Goal: Information Seeking & Learning: Learn about a topic

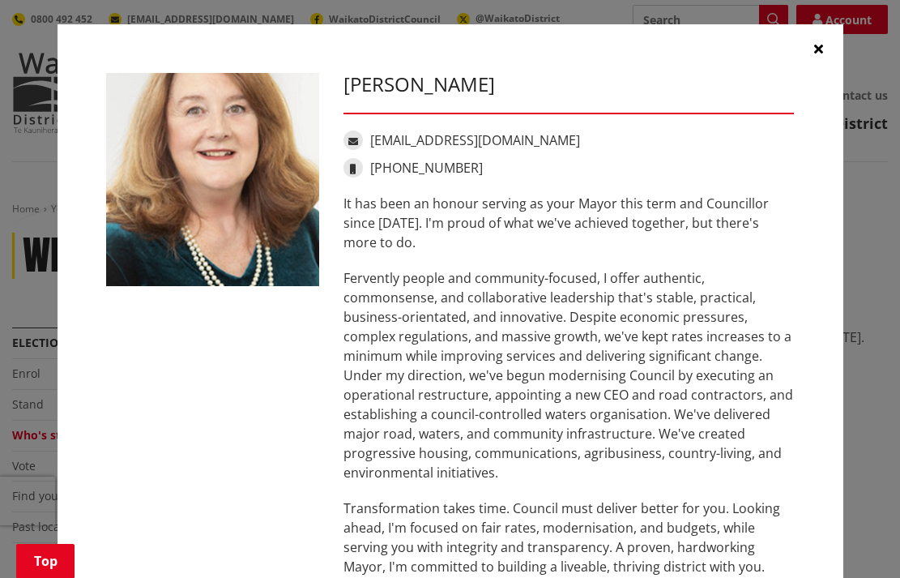
scroll to position [386, 0]
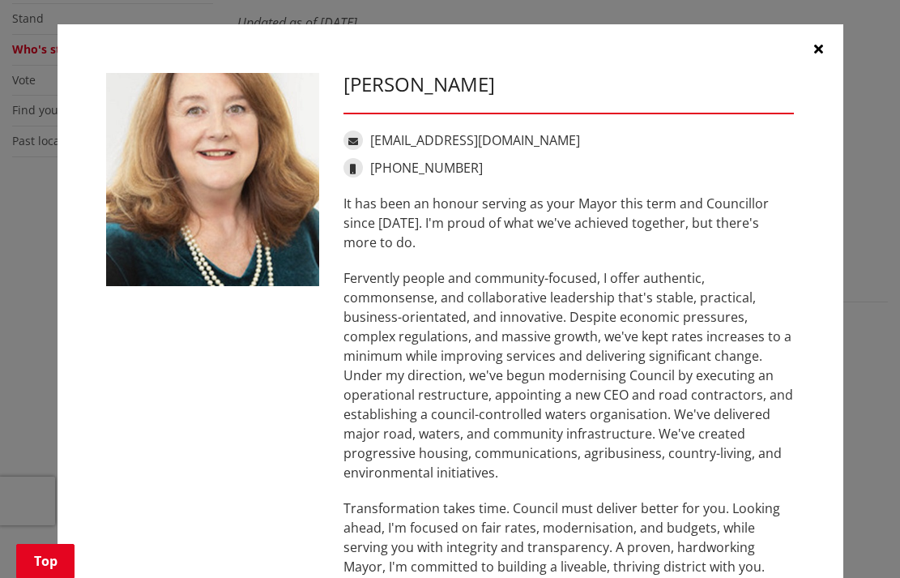
click at [725, 150] on div "Jacqui Church jacqui@jacquichurch.com +64 21 869 976 It has been an honour serv…" at bounding box center [569, 350] width 476 height 555
click at [634, 75] on h3 "[PERSON_NAME]" at bounding box center [569, 85] width 451 height 24
drag, startPoint x: 128, startPoint y: 52, endPoint x: 63, endPoint y: 45, distance: 65.2
click at [63, 45] on div "Jacqui Church jacqui@jacquichurch.com +64 21 869 976 It has been an honour serv…" at bounding box center [451, 350] width 786 height 652
drag, startPoint x: 426, startPoint y: 49, endPoint x: 179, endPoint y: 54, distance: 247.2
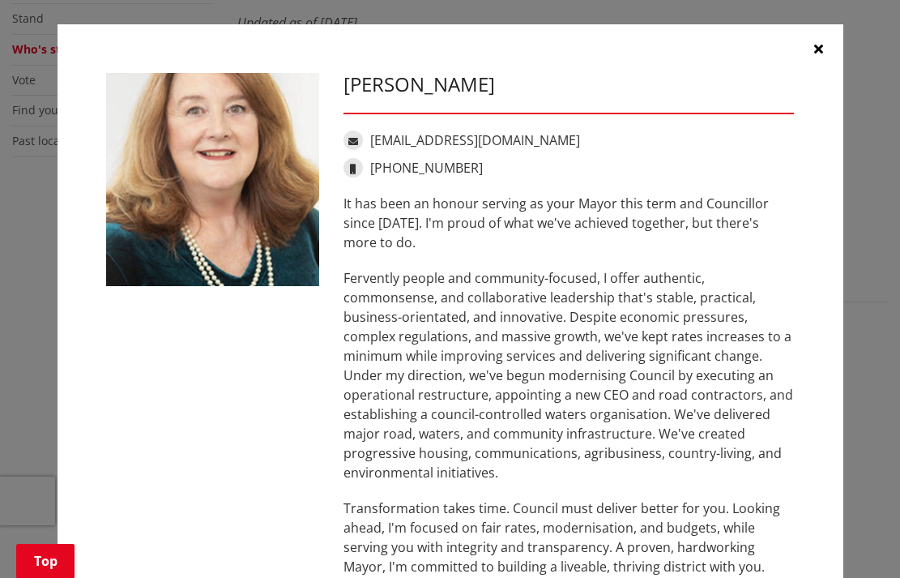
click at [173, 54] on div "Jacqui Church jacqui@jacquichurch.com +64 21 869 976 It has been an honour serv…" at bounding box center [451, 350] width 786 height 652
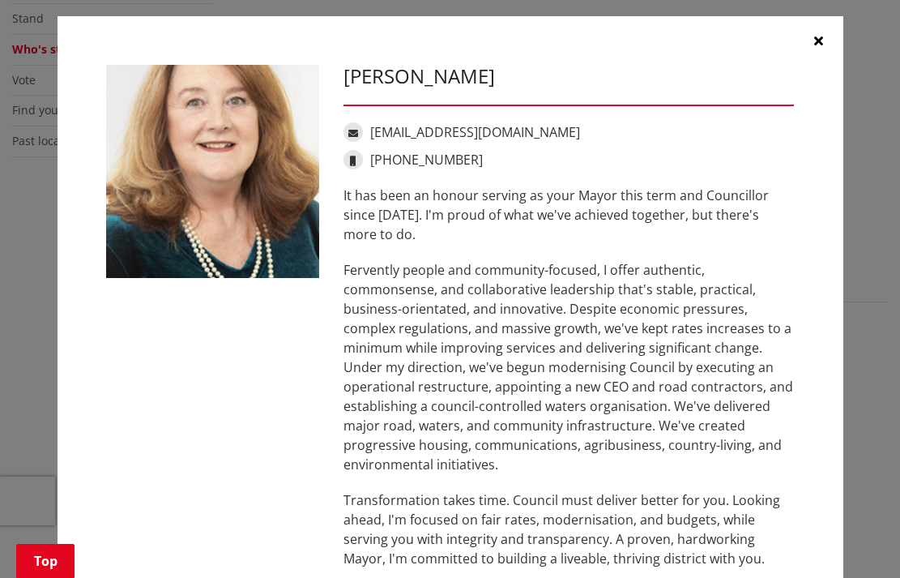
click at [190, 41] on div "Jacqui Church jacqui@jacquichurch.com +64 21 869 976 It has been an honour serv…" at bounding box center [451, 342] width 786 height 652
click at [344, 186] on p "It has been an honour serving as your Mayor this term and Councillor since [DAT…" at bounding box center [569, 215] width 451 height 58
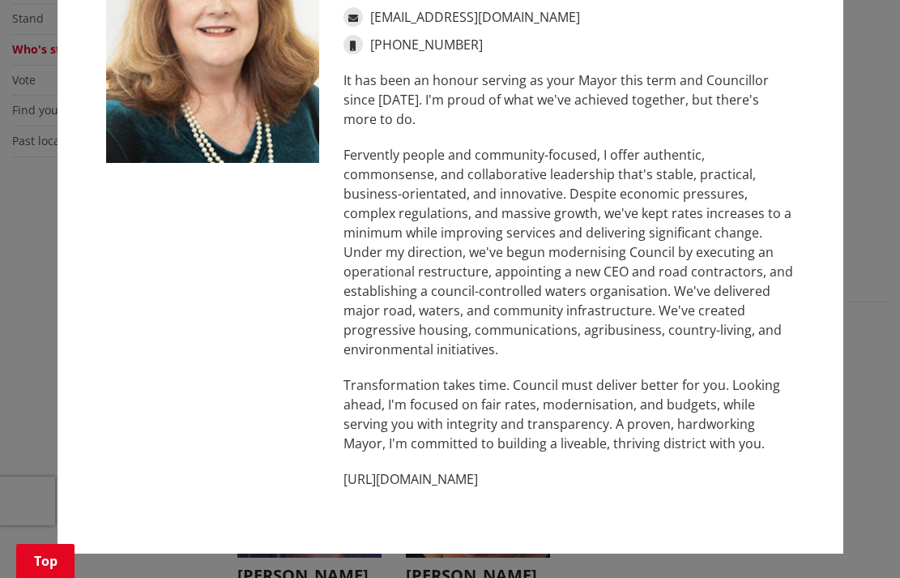
scroll to position [122, 0]
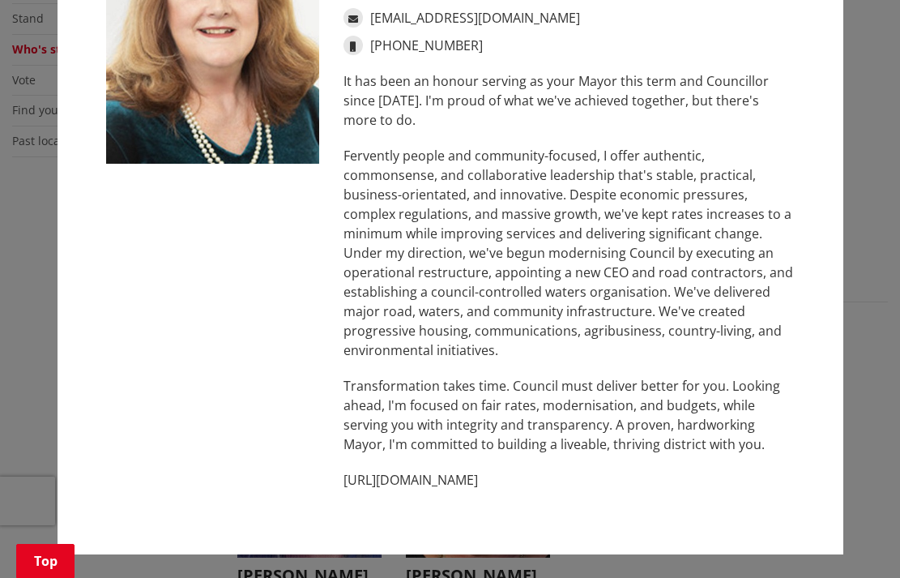
drag, startPoint x: 343, startPoint y: 186, endPoint x: 590, endPoint y: 476, distance: 380.5
click at [590, 476] on div "It has been an honour serving as your Mayor this term and Councillor since 2013…" at bounding box center [569, 280] width 451 height 418
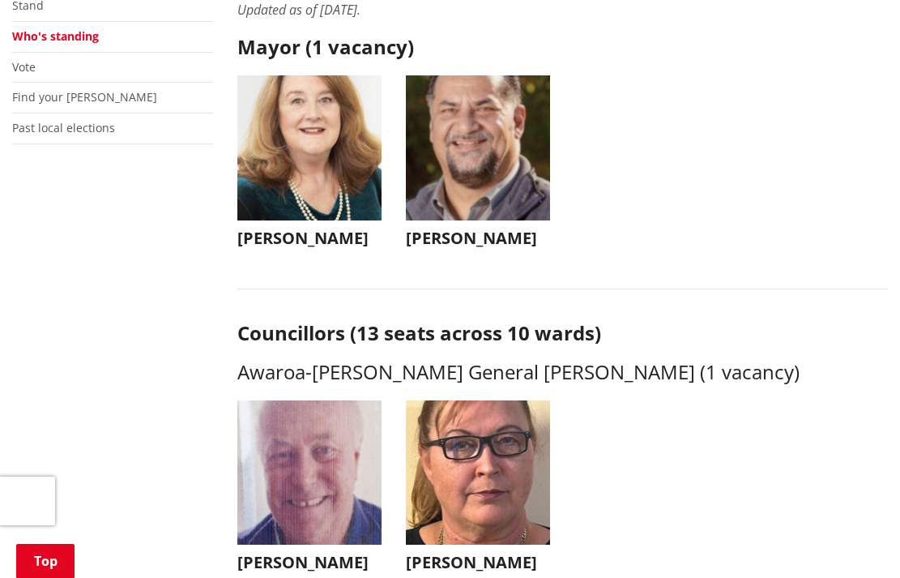
scroll to position [478, 0]
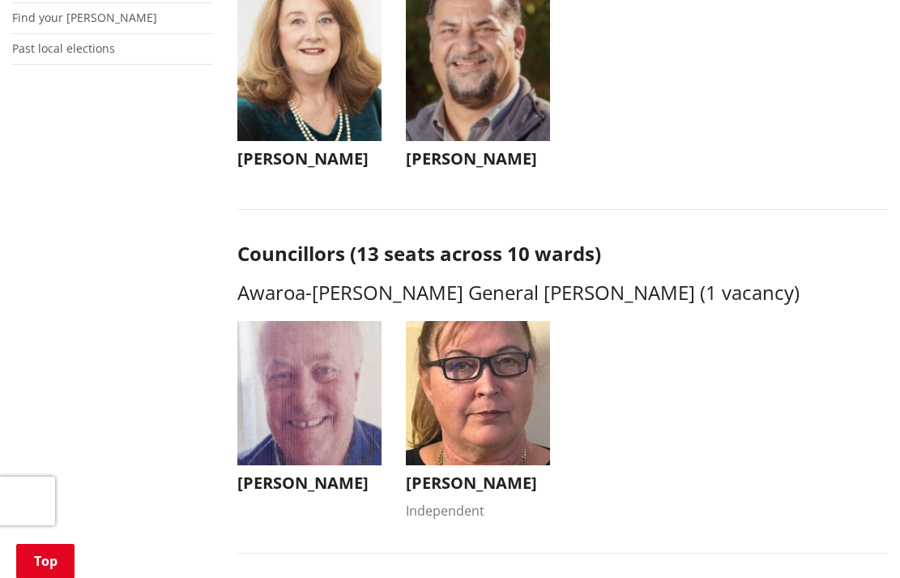
click at [293, 128] on img "button" at bounding box center [309, 68] width 144 height 144
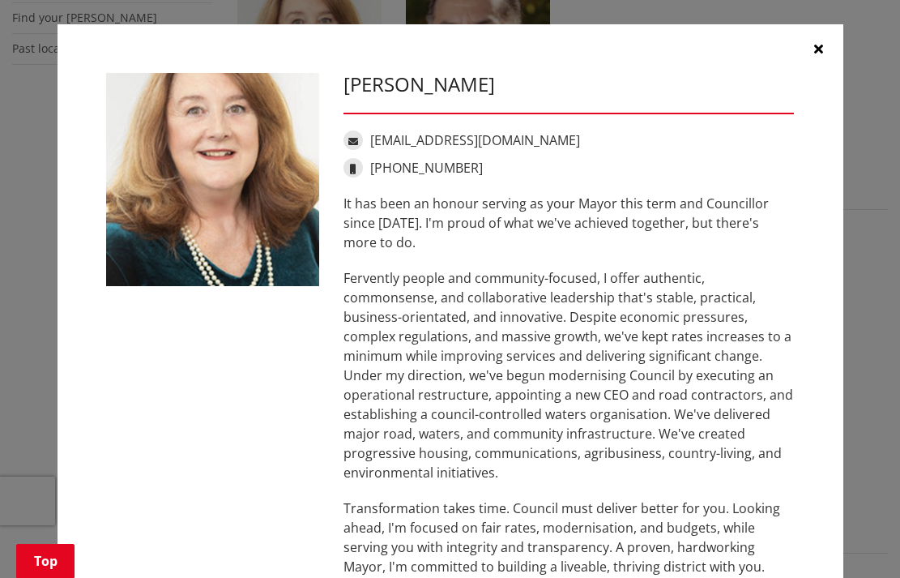
click at [340, 203] on div "Jacqui Church jacqui@jacquichurch.com +64 21 869 976 It has been an honour serv…" at bounding box center [569, 350] width 476 height 555
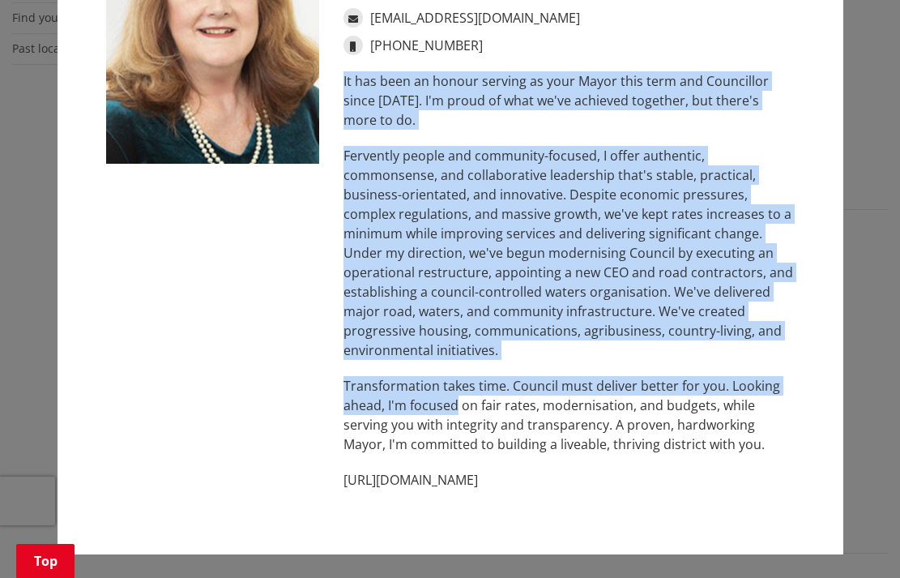
scroll to position [122, 0]
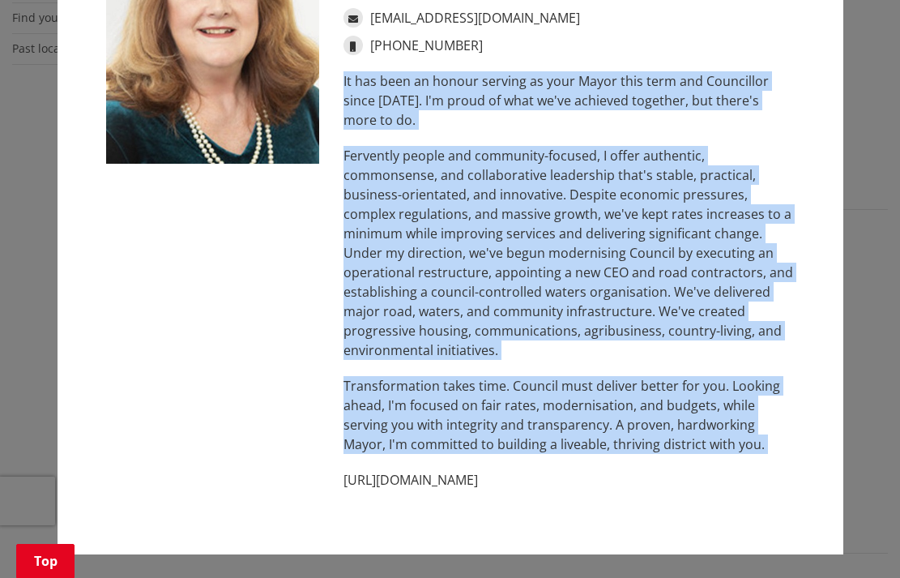
drag, startPoint x: 344, startPoint y: 203, endPoint x: 746, endPoint y: 455, distance: 474.7
click at [746, 455] on div "It has been an honour serving as your Mayor this term and Councillor since 2013…" at bounding box center [569, 280] width 451 height 418
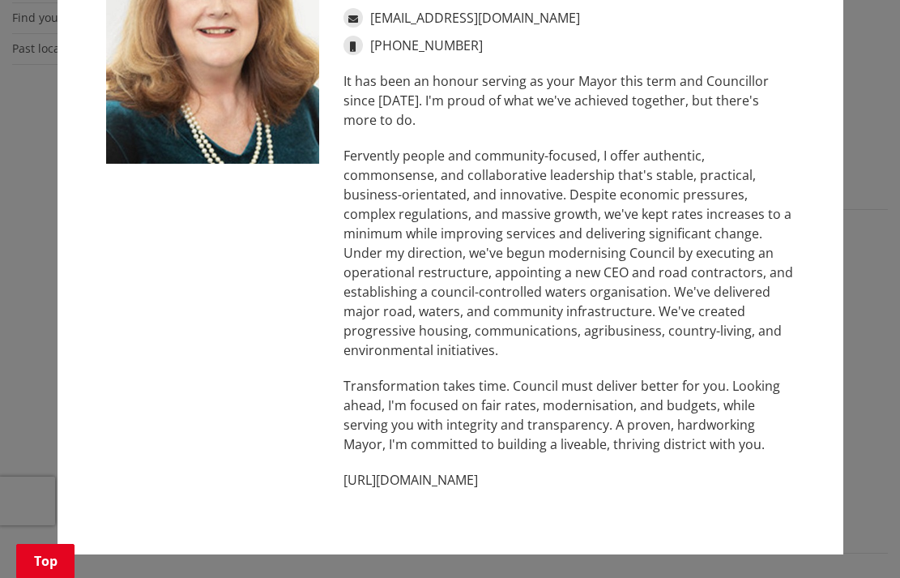
click at [747, 455] on div "It has been an honour serving as your Mayor this term and Councillor since 2013…" at bounding box center [569, 280] width 451 height 418
click at [342, 80] on div "Jacqui Church jacqui@jacquichurch.com +64 21 869 976 It has been an honour serv…" at bounding box center [569, 228] width 476 height 555
click at [344, 24] on div "[EMAIL_ADDRESS][DOMAIN_NAME]" at bounding box center [569, 17] width 451 height 19
click at [344, 19] on span at bounding box center [353, 17] width 19 height 19
click at [400, 19] on link "[EMAIL_ADDRESS][DOMAIN_NAME]" at bounding box center [475, 18] width 210 height 18
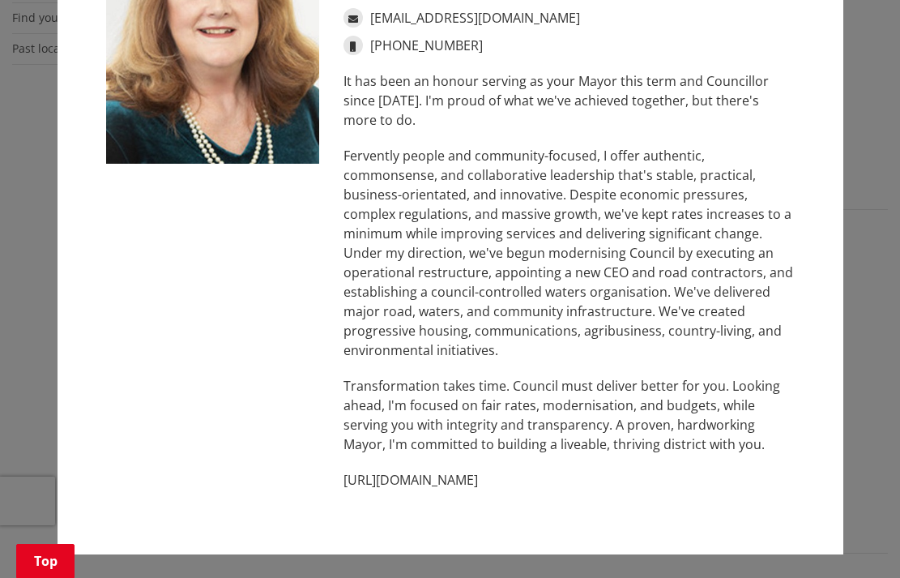
drag, startPoint x: 353, startPoint y: 77, endPoint x: 531, endPoint y: 488, distance: 447.6
click at [531, 488] on div "Jacqui Church jacqui@jacquichurch.com +64 21 869 976 It has been an honour serv…" at bounding box center [569, 228] width 476 height 555
copy div "+64 21 869 976 It has been an honour serving as your Mayor this term and Counci…"
click at [186, 236] on div "Jacqui Church jacqui@jacquichurch.com +64 21 869 976 It has been an honour serv…" at bounding box center [450, 228] width 713 height 555
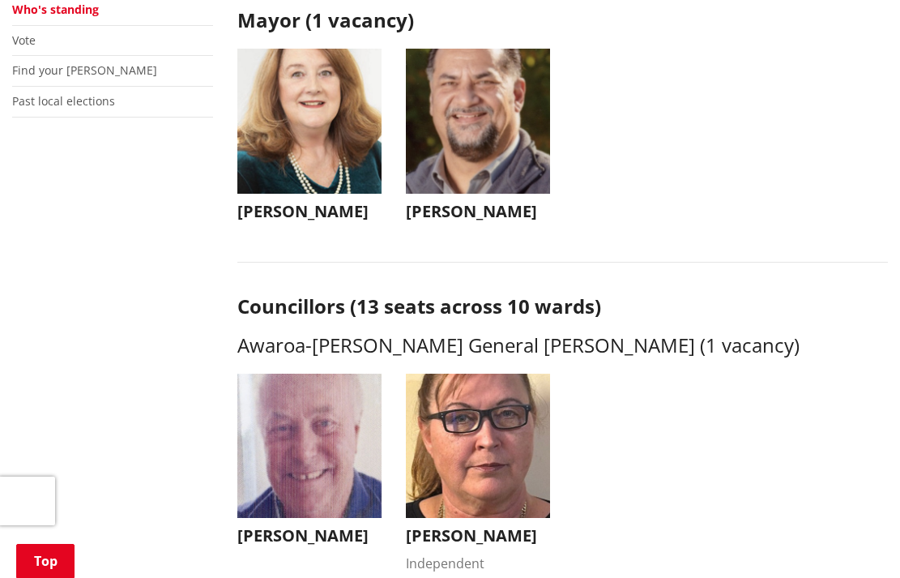
scroll to position [436, 0]
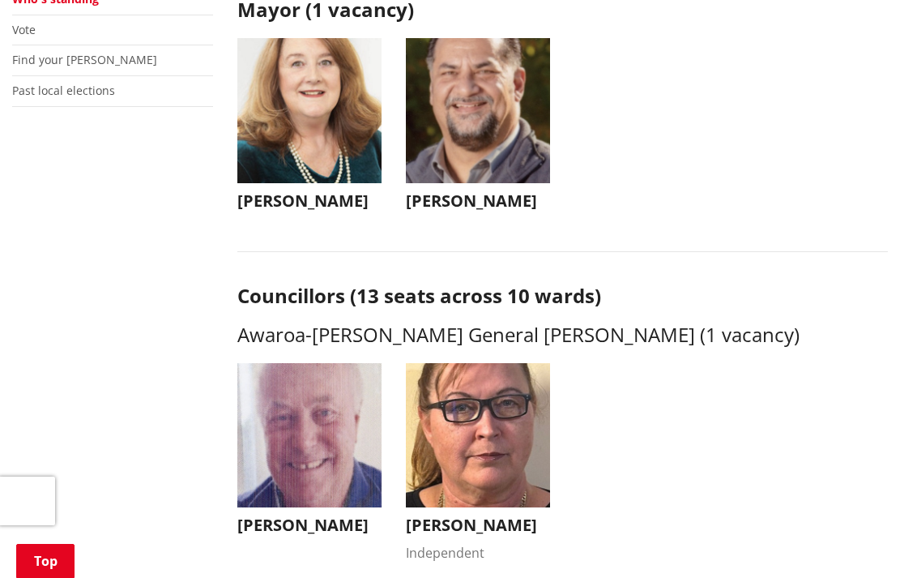
click at [496, 166] on img "button" at bounding box center [478, 110] width 144 height 144
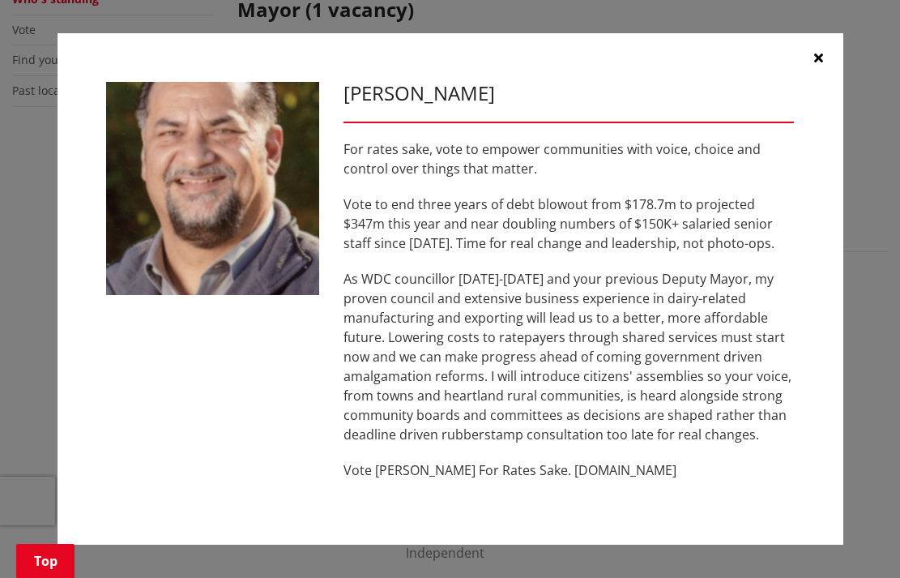
click at [690, 172] on p "For rates sake, vote to empower communities with voice, choice and control over…" at bounding box center [569, 158] width 451 height 39
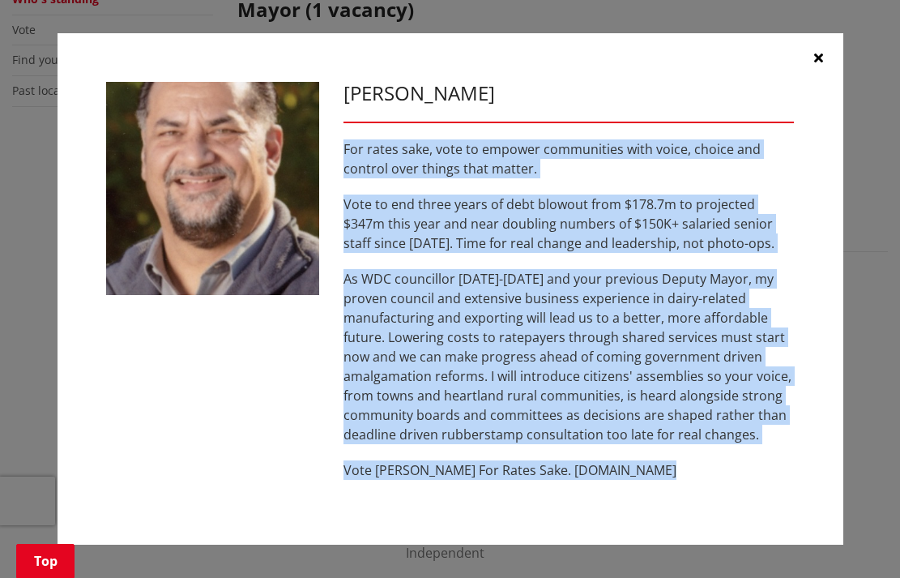
drag, startPoint x: 343, startPoint y: 147, endPoint x: 702, endPoint y: 482, distance: 491.4
click at [702, 482] on div "Aksel Bech For rates sake, vote to empower communities with voice, choice and c…" at bounding box center [569, 289] width 476 height 414
copy div "For rates sake, vote to empower communities with voice, choice and control over…"
drag, startPoint x: 885, startPoint y: 239, endPoint x: 151, endPoint y: 391, distance: 749.9
click at [151, 391] on div "Aksel Bech For rates sake, vote to empower communities with voice, choice and c…" at bounding box center [450, 289] width 713 height 414
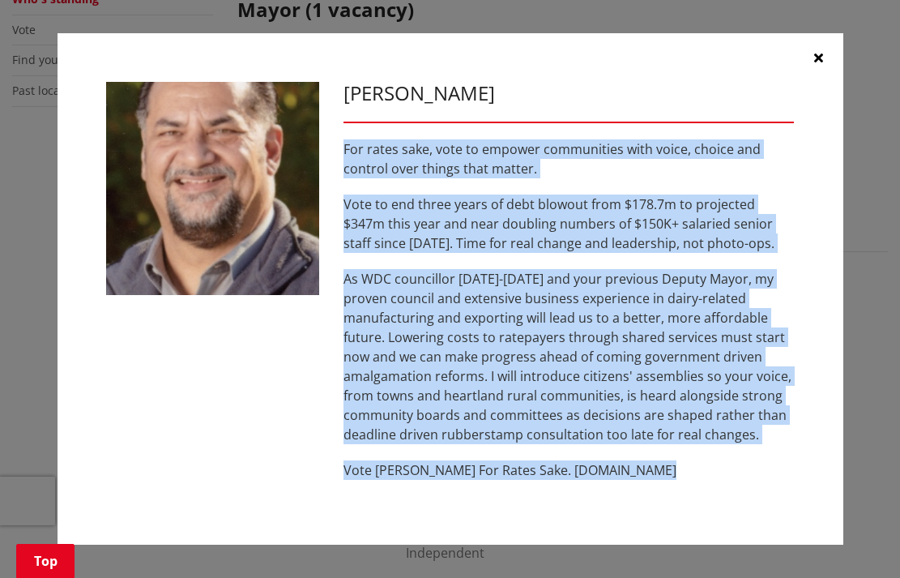
click at [817, 54] on icon "button" at bounding box center [818, 57] width 9 height 13
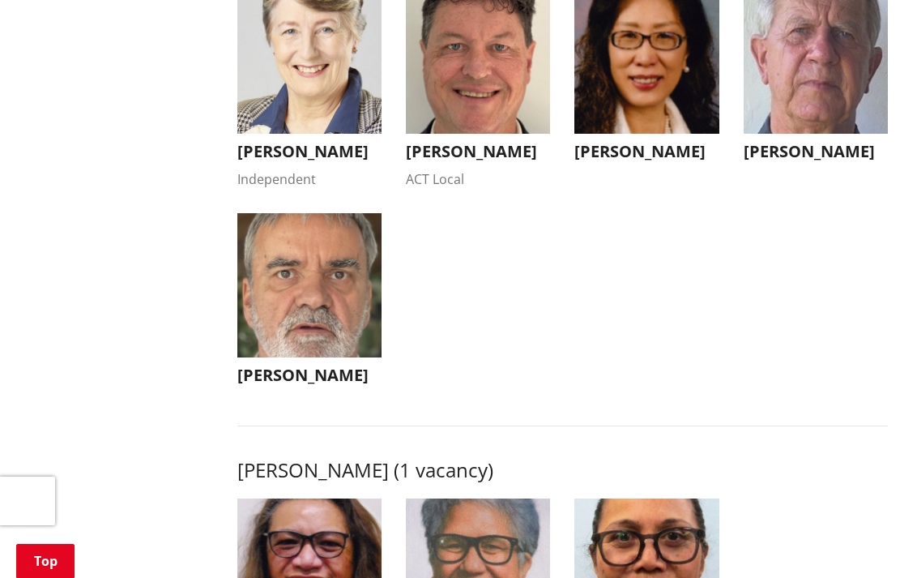
scroll to position [1727, 0]
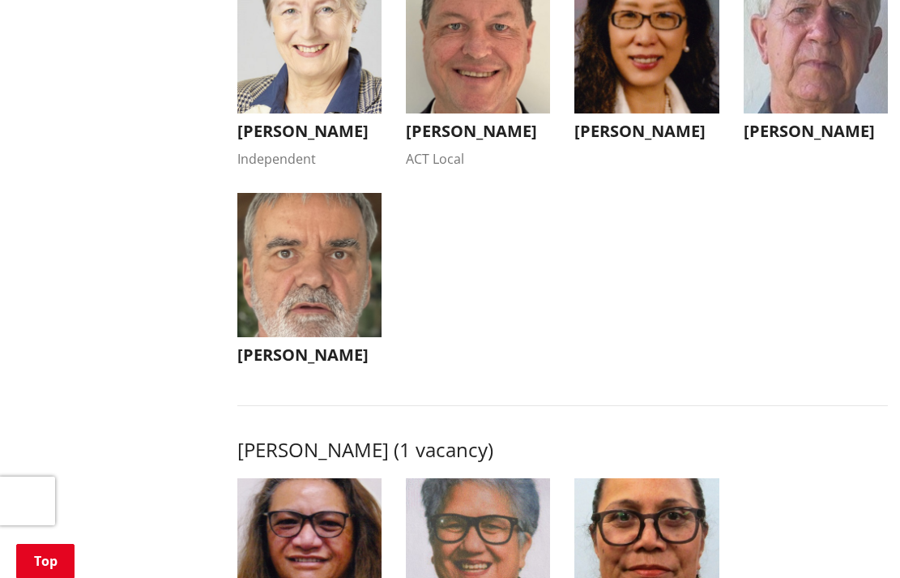
click at [288, 83] on img "button" at bounding box center [309, 40] width 144 height 144
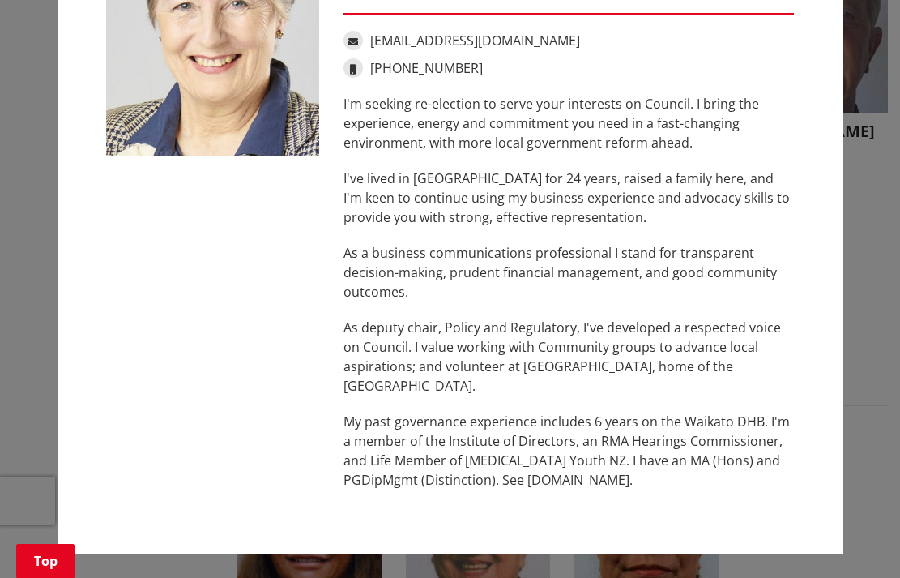
scroll to position [127, 0]
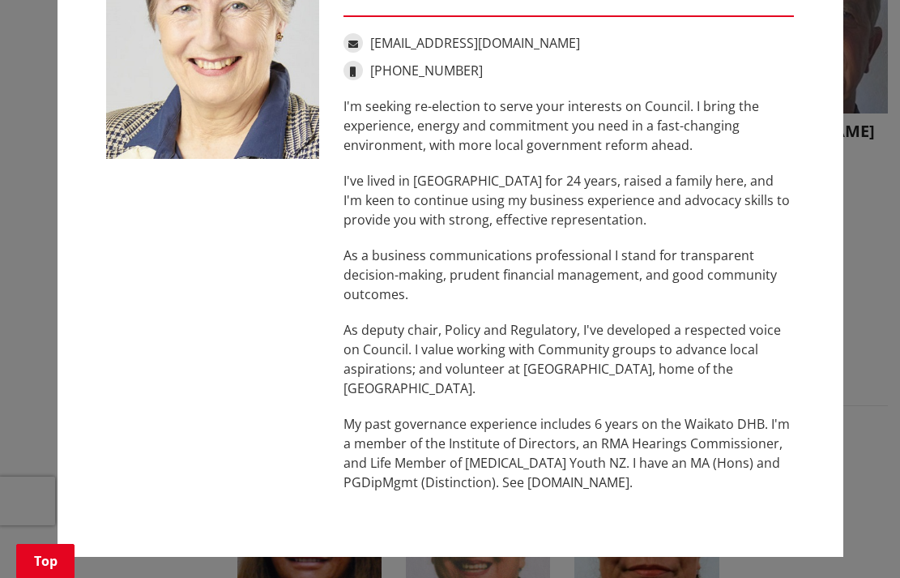
drag, startPoint x: 343, startPoint y: 106, endPoint x: 688, endPoint y: 495, distance: 520.1
click at [688, 495] on div "Crystal Beavis Independent crystal.beavis@gmail.com +64 275 957 927 I'm seeking…" at bounding box center [569, 227] width 476 height 562
copy div "I'm seeking re-election to serve your interests on Council. I bring the experie…"
click at [207, 271] on div "Crystal Beavis Independent crystal.beavis@gmail.com +64 275 957 927 I'm seeking…" at bounding box center [450, 227] width 713 height 562
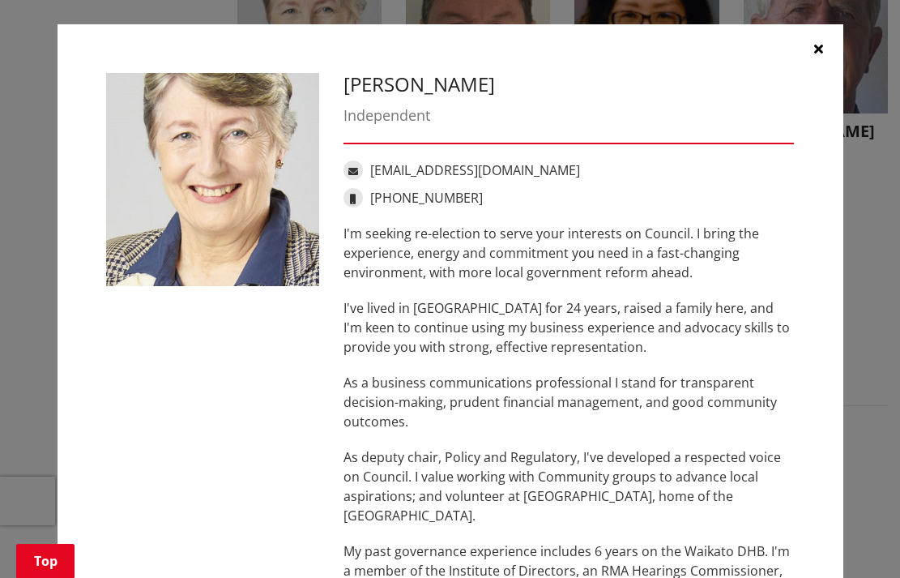
scroll to position [0, 0]
click at [820, 50] on icon "button" at bounding box center [818, 48] width 9 height 13
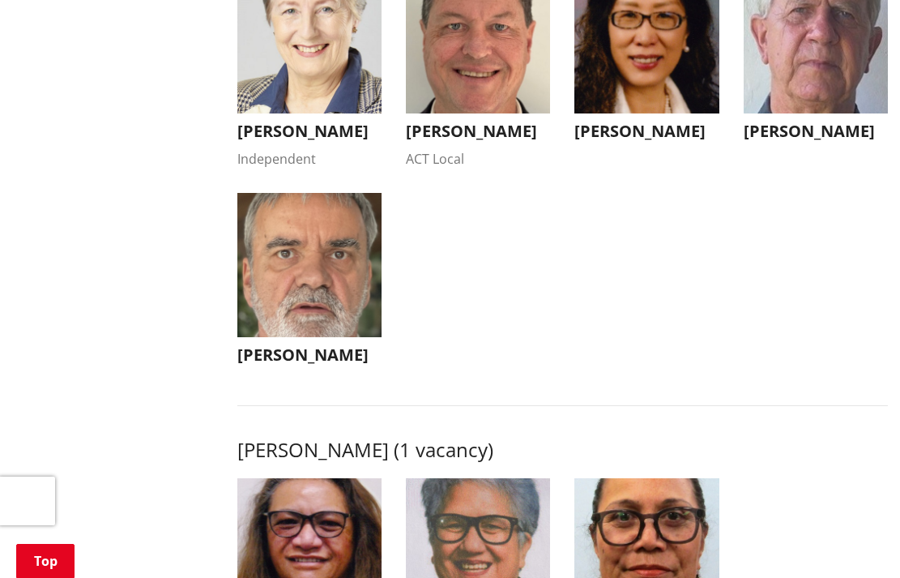
click at [475, 104] on img "button" at bounding box center [478, 40] width 144 height 144
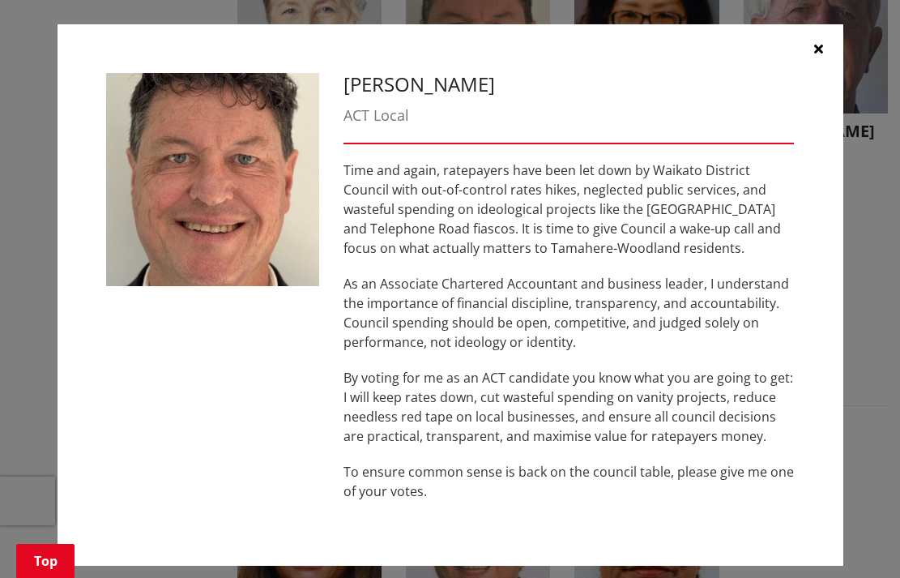
click at [475, 105] on div "ACT Local" at bounding box center [569, 116] width 451 height 22
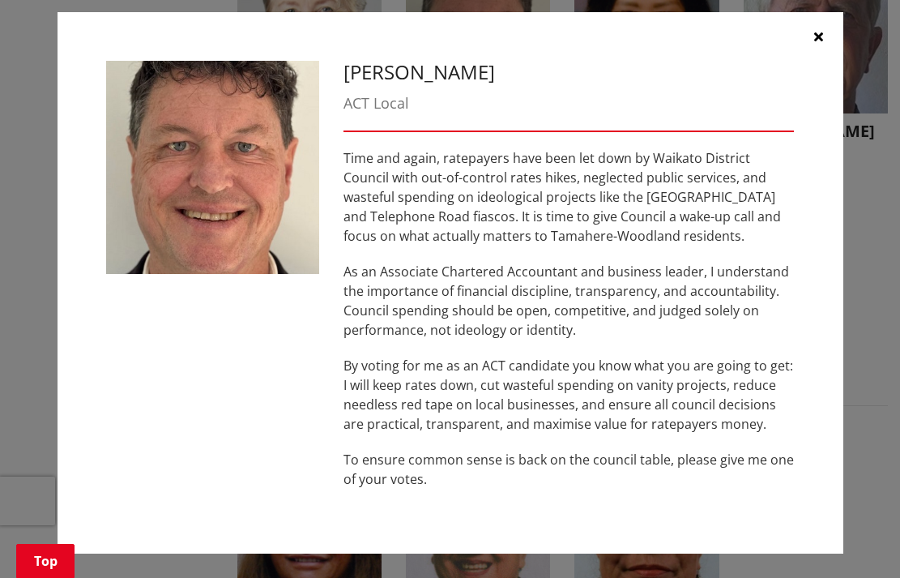
scroll to position [11, 0]
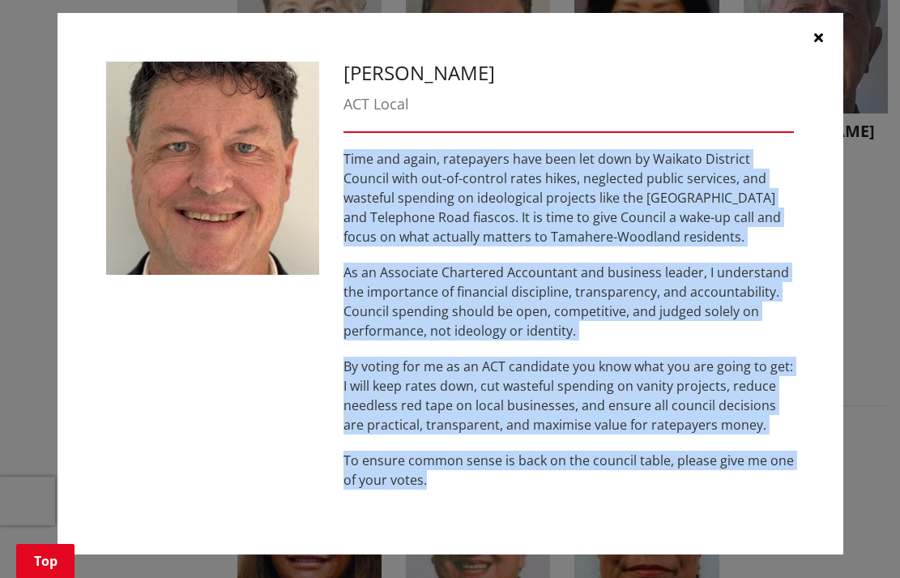
drag, startPoint x: 343, startPoint y: 156, endPoint x: 510, endPoint y: 479, distance: 363.2
click at [510, 479] on div "Time and again, ratepayers have been let down by Waikato District Council with …" at bounding box center [569, 319] width 451 height 340
copy div "Time and again, ratepayers have been let down by Waikato District Council with …"
click at [139, 323] on div "Peter Mayall ACT Local Time and again, ratepayers have been let down by Waikato…" at bounding box center [450, 284] width 713 height 444
click at [814, 36] on icon "button" at bounding box center [818, 37] width 9 height 13
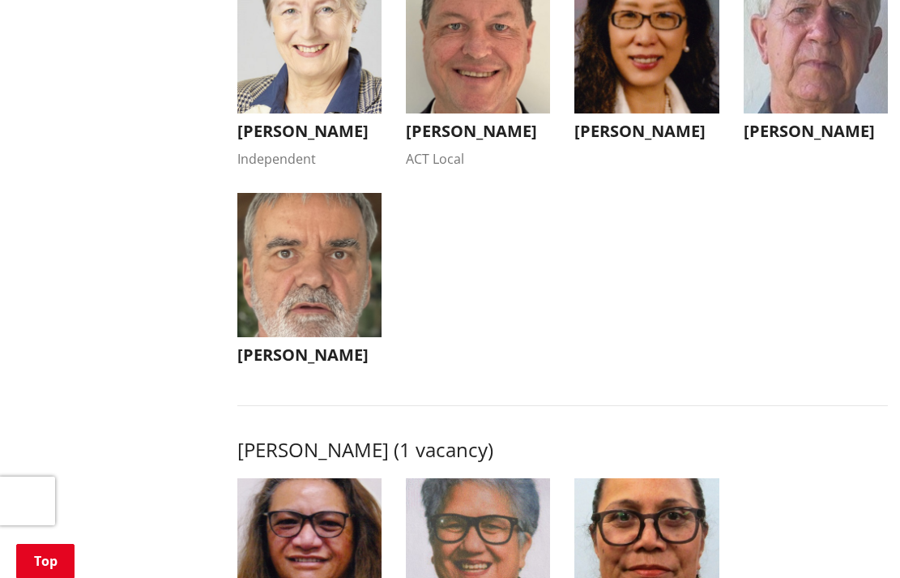
click at [621, 83] on img "button" at bounding box center [647, 40] width 144 height 144
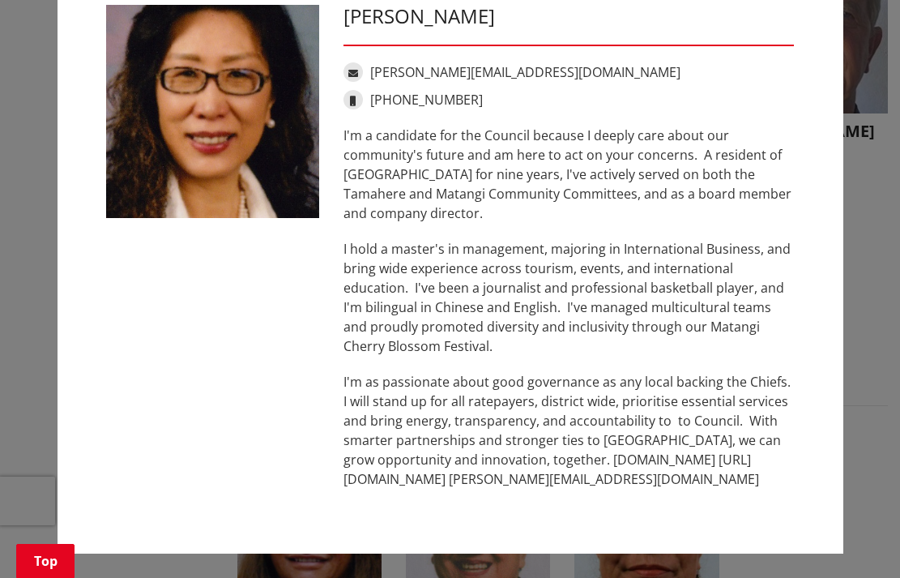
scroll to position [67, 0]
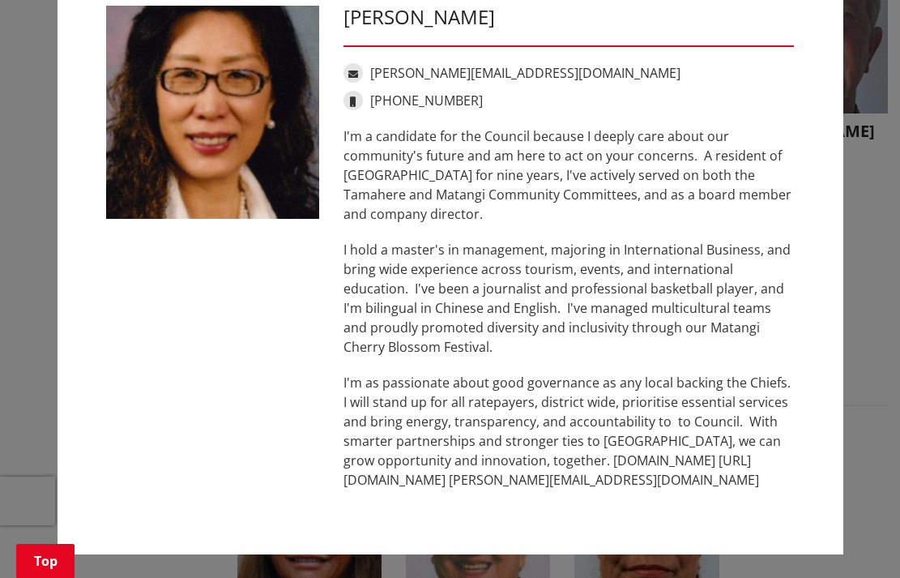
click at [340, 133] on div "Anne Cao-Oulton anne@annecaooulton.com +64 211 348 194 I'm a candidate for the …" at bounding box center [569, 256] width 476 height 500
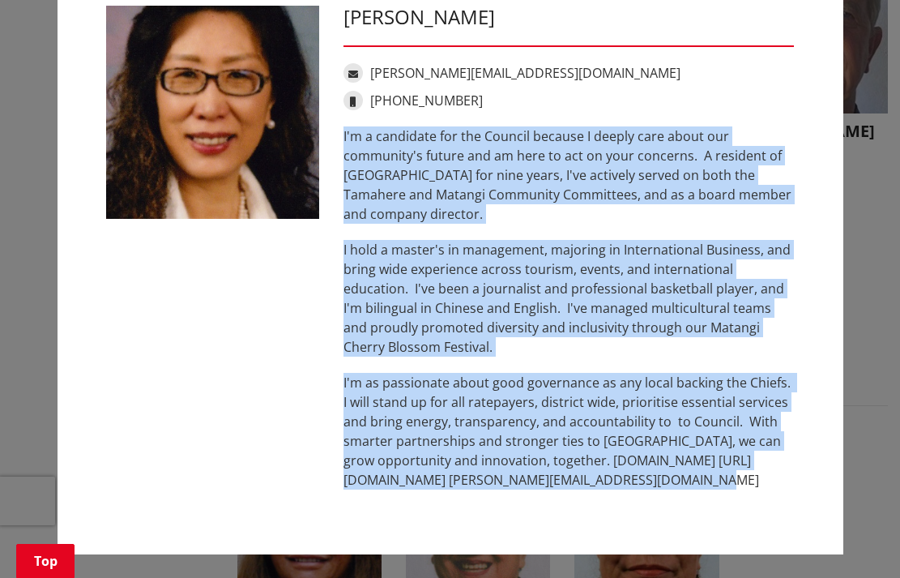
drag, startPoint x: 341, startPoint y: 135, endPoint x: 789, endPoint y: 483, distance: 567.1
click at [789, 483] on div "Anne Cao-Oulton anne@annecaooulton.com +64 211 348 194 I'm a candidate for the …" at bounding box center [569, 256] width 476 height 500
copy div "I'm a candidate for the Council because I deeply care about our community's fut…"
click at [160, 292] on div "Anne Cao-Oulton anne@annecaooulton.com +64 211 348 194 I'm a candidate for the …" at bounding box center [450, 256] width 713 height 500
click at [855, 201] on div "Anne Cao-Oulton anne@annecaooulton.com +64 211 348 194 I'm a candidate for the …" at bounding box center [450, 256] width 836 height 646
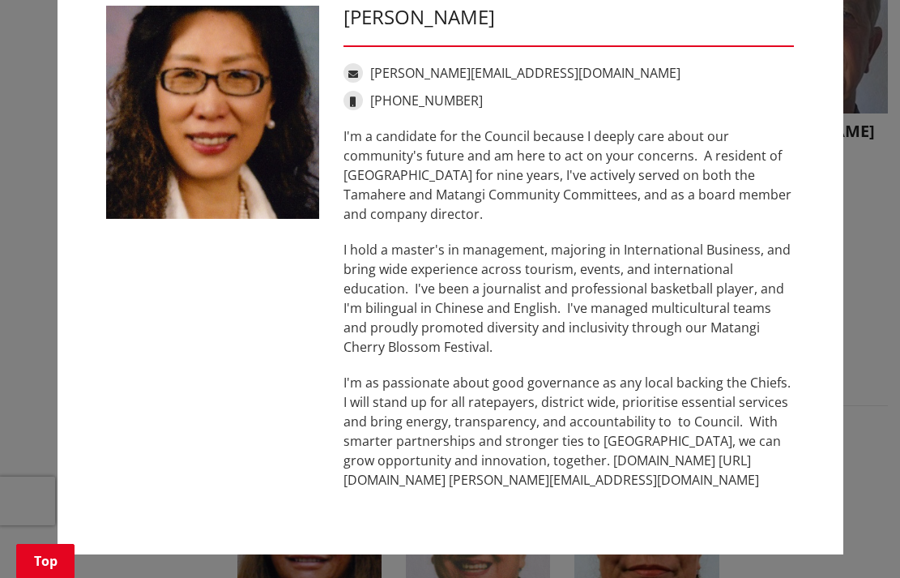
click at [855, 201] on div "Anne Cao-Oulton anne@annecaooulton.com +64 211 348 194 I'm a candidate for the …" at bounding box center [450, 256] width 836 height 646
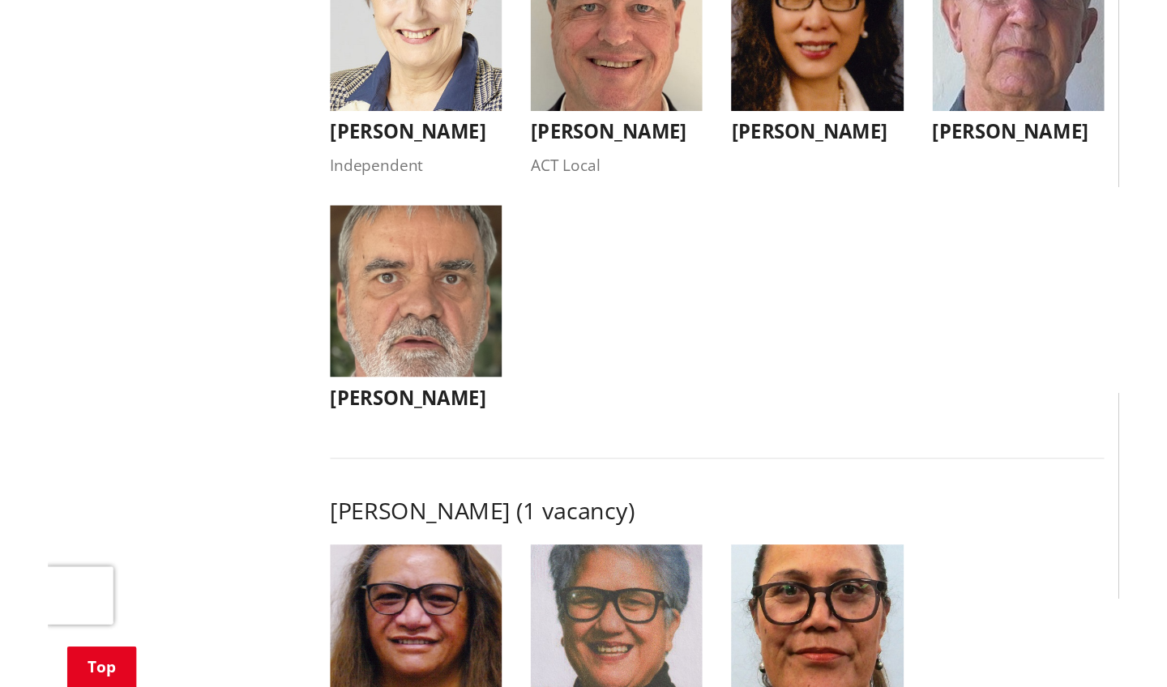
scroll to position [1752, 0]
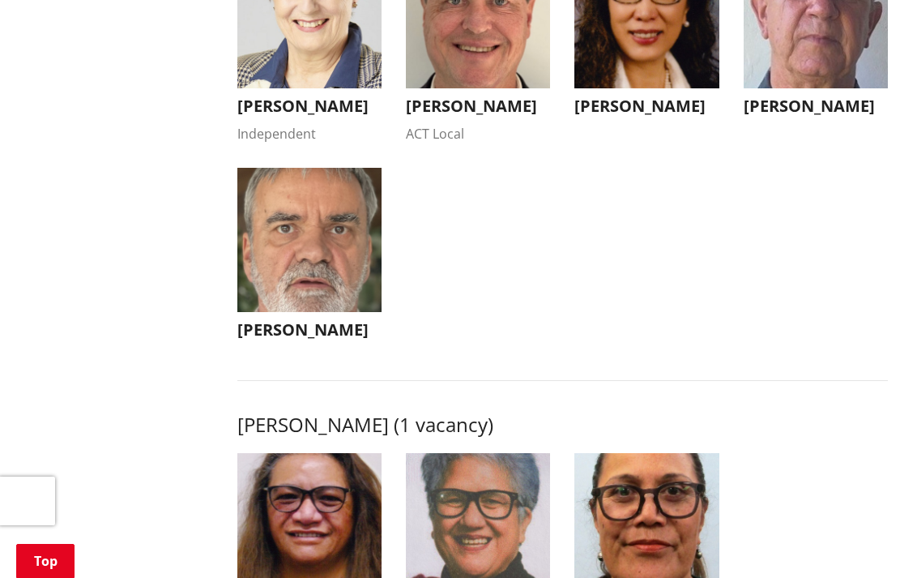
click at [823, 70] on img "button" at bounding box center [816, 15] width 144 height 144
click at [0, 0] on button "button" at bounding box center [0, 0] width 0 height 0
click at [823, 70] on img "button" at bounding box center [816, 15] width 144 height 144
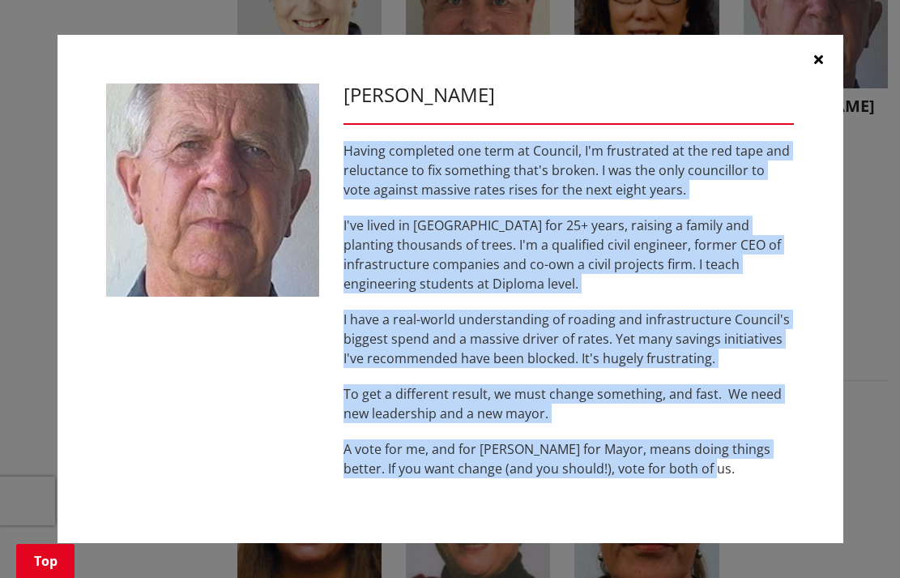
drag, startPoint x: 344, startPoint y: 151, endPoint x: 782, endPoint y: 464, distance: 538.4
click at [782, 464] on div "Having completed one term at Council, I'm frustrated at the red tape and reluct…" at bounding box center [569, 309] width 451 height 337
copy div "Having completed one term at Council, I'm frustrated at the red tape and reluct…"
drag, startPoint x: 891, startPoint y: 210, endPoint x: 157, endPoint y: 345, distance: 746.6
click at [157, 345] on div "[PERSON_NAME] Having completed one term at Council, I'm frustrated at the red t…" at bounding box center [450, 288] width 713 height 411
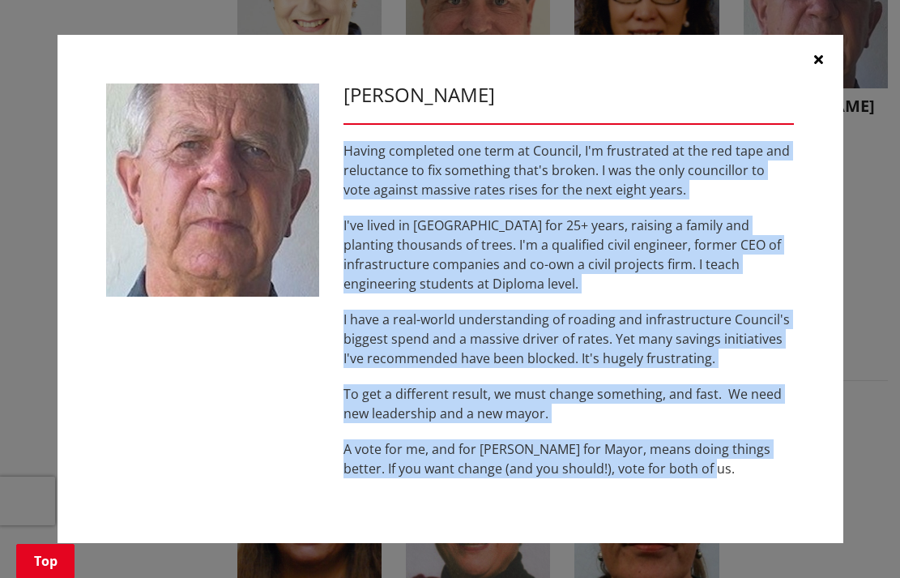
click at [819, 59] on icon "button" at bounding box center [818, 59] width 9 height 13
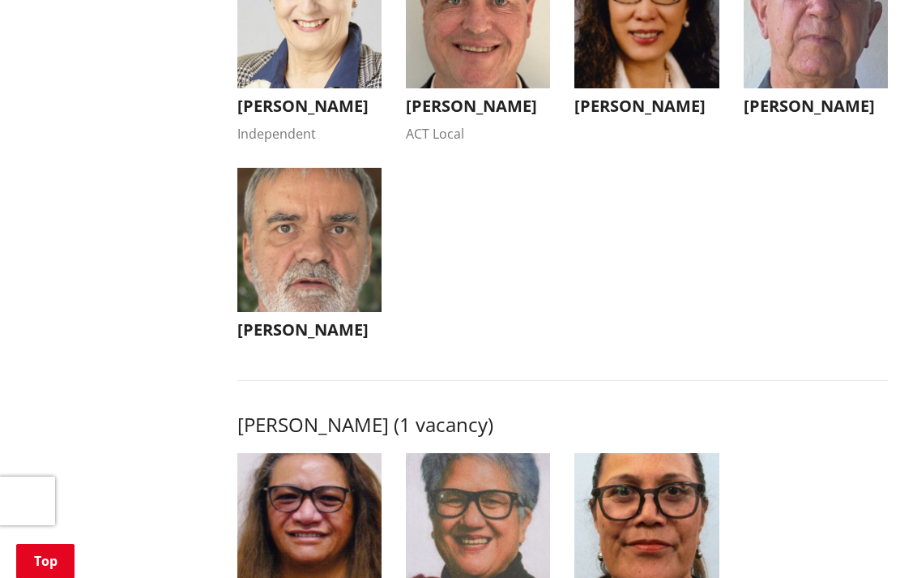
click at [323, 282] on img "button" at bounding box center [309, 240] width 144 height 144
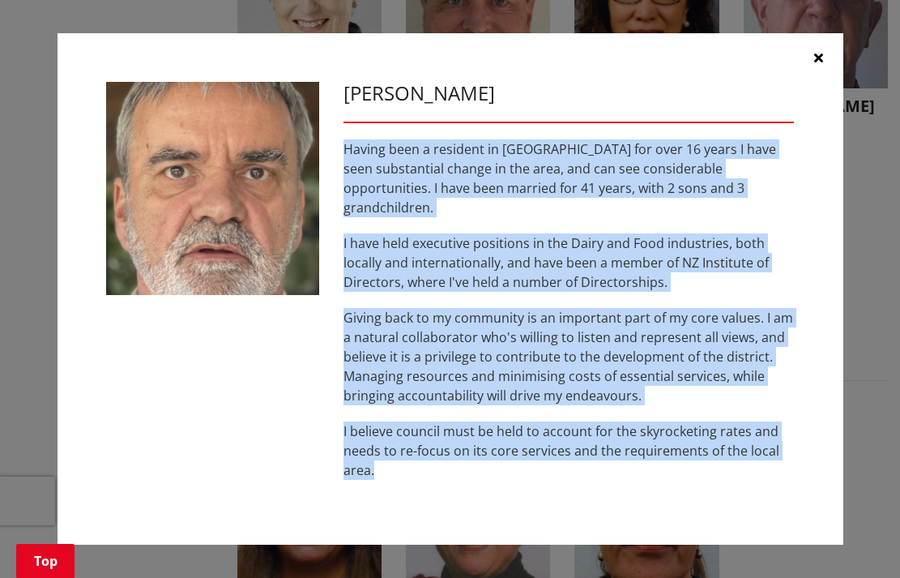
drag, startPoint x: 343, startPoint y: 160, endPoint x: 506, endPoint y: 459, distance: 339.8
click at [506, 459] on div "Having been a resident in [GEOGRAPHIC_DATA] for over 16 years I have seen subst…" at bounding box center [569, 309] width 451 height 340
copy div "Having been a resident in [GEOGRAPHIC_DATA] for over 16 years I have seen subst…"
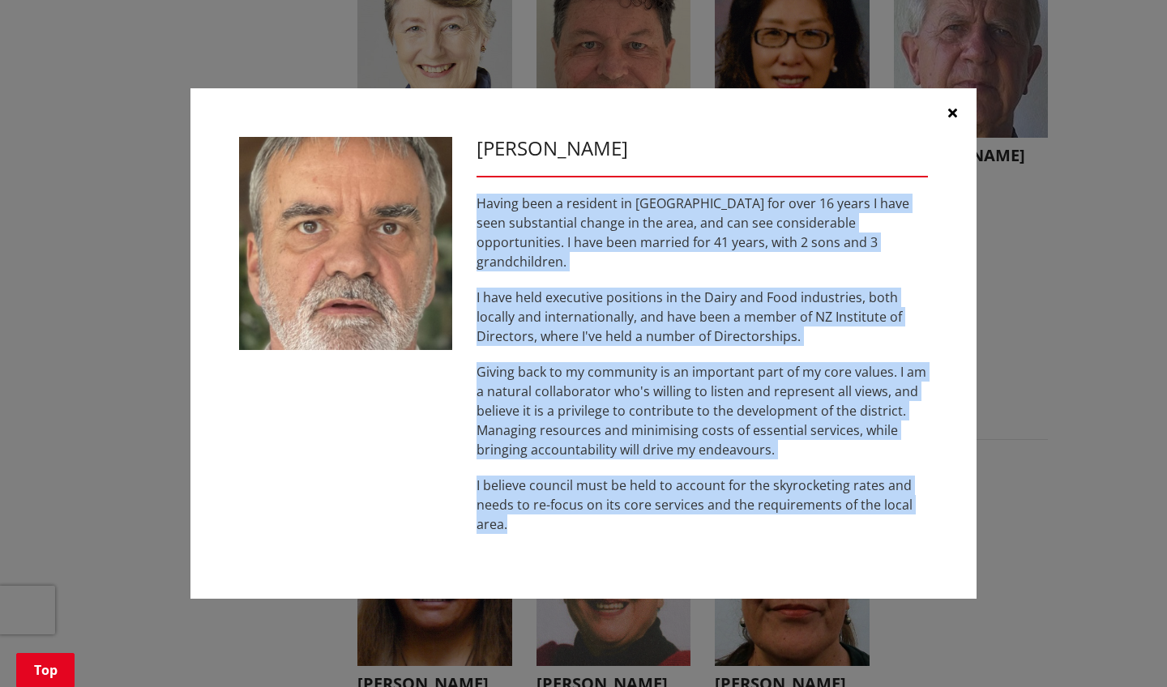
click at [900, 119] on icon "button" at bounding box center [952, 112] width 9 height 13
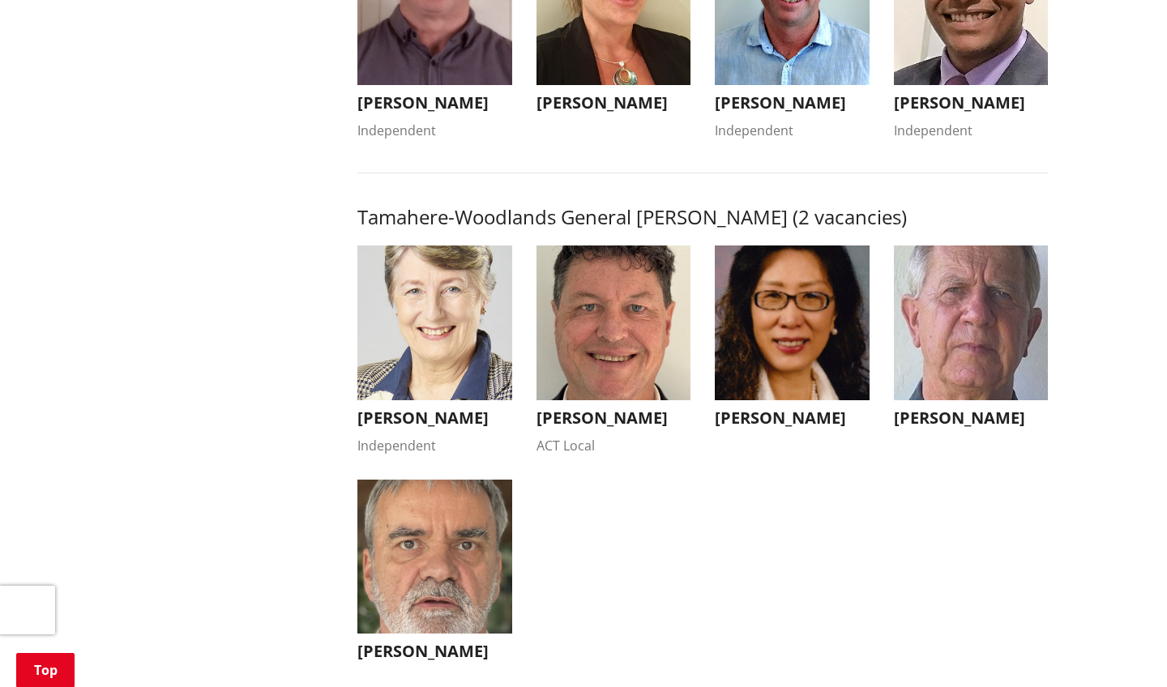
scroll to position [1314, 0]
